Goal: Information Seeking & Learning: Learn about a topic

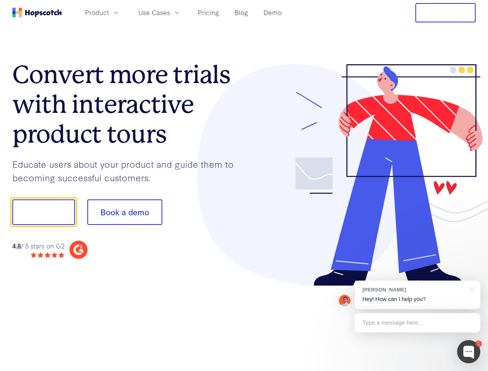
click at [244, 185] on div at bounding box center [360, 175] width 232 height 222
click at [109, 12] on span "Product" at bounding box center [97, 13] width 24 height 10
click at [170, 12] on span "Use Cases" at bounding box center [154, 13] width 32 height 10
click at [445, 13] on button "Free Trial" at bounding box center [445, 12] width 60 height 19
click at [43, 212] on button "Show me!" at bounding box center [43, 211] width 63 height 25
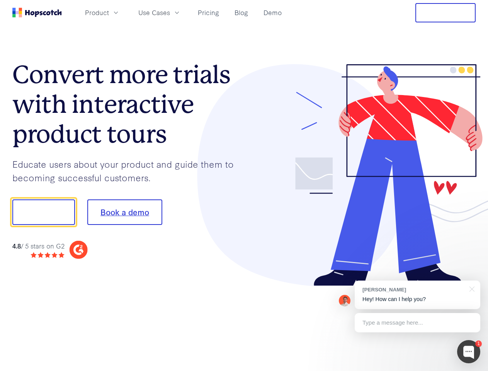
click at [124, 212] on button "Book a demo" at bounding box center [124, 211] width 75 height 25
click at [469, 352] on div at bounding box center [468, 351] width 23 height 23
click at [417, 295] on div "[PERSON_NAME] Hey! How can I help you?" at bounding box center [418, 294] width 126 height 29
click at [471, 288] on div at bounding box center [407, 263] width 145 height 154
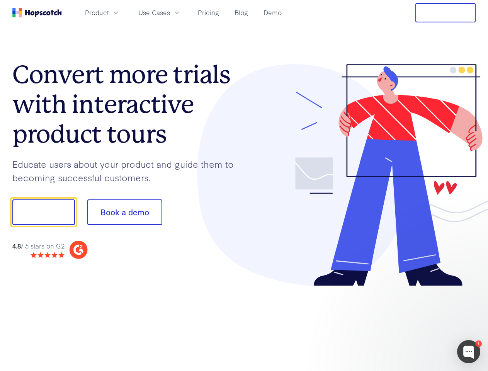
click at [417, 323] on div at bounding box center [407, 263] width 145 height 154
